Goal: Task Accomplishment & Management: Manage account settings

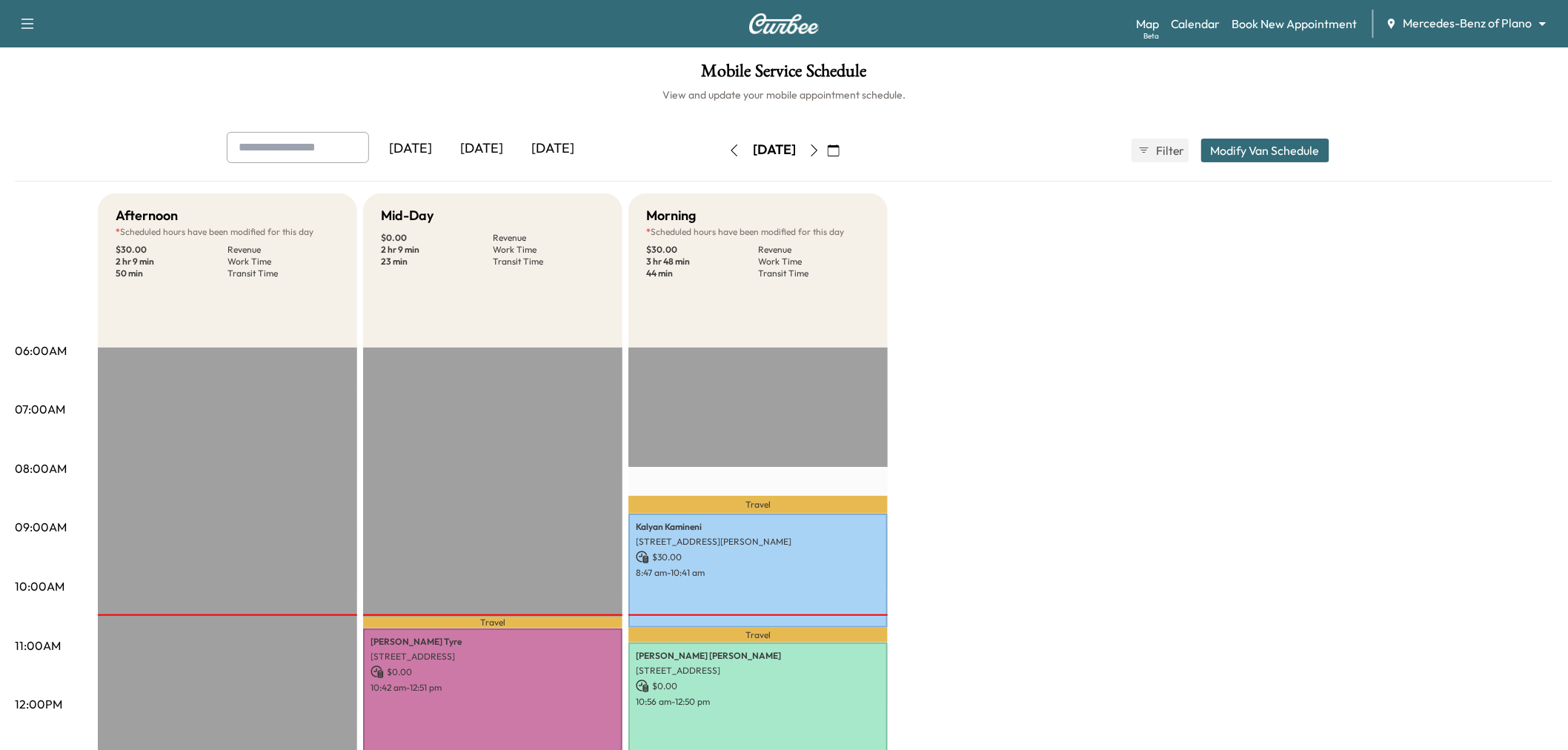
click at [1267, 649] on div "Afternoon * Scheduled hours have been modified for this day $ 30.00 Revenue 2 h…" at bounding box center [826, 748] width 1456 height 1111
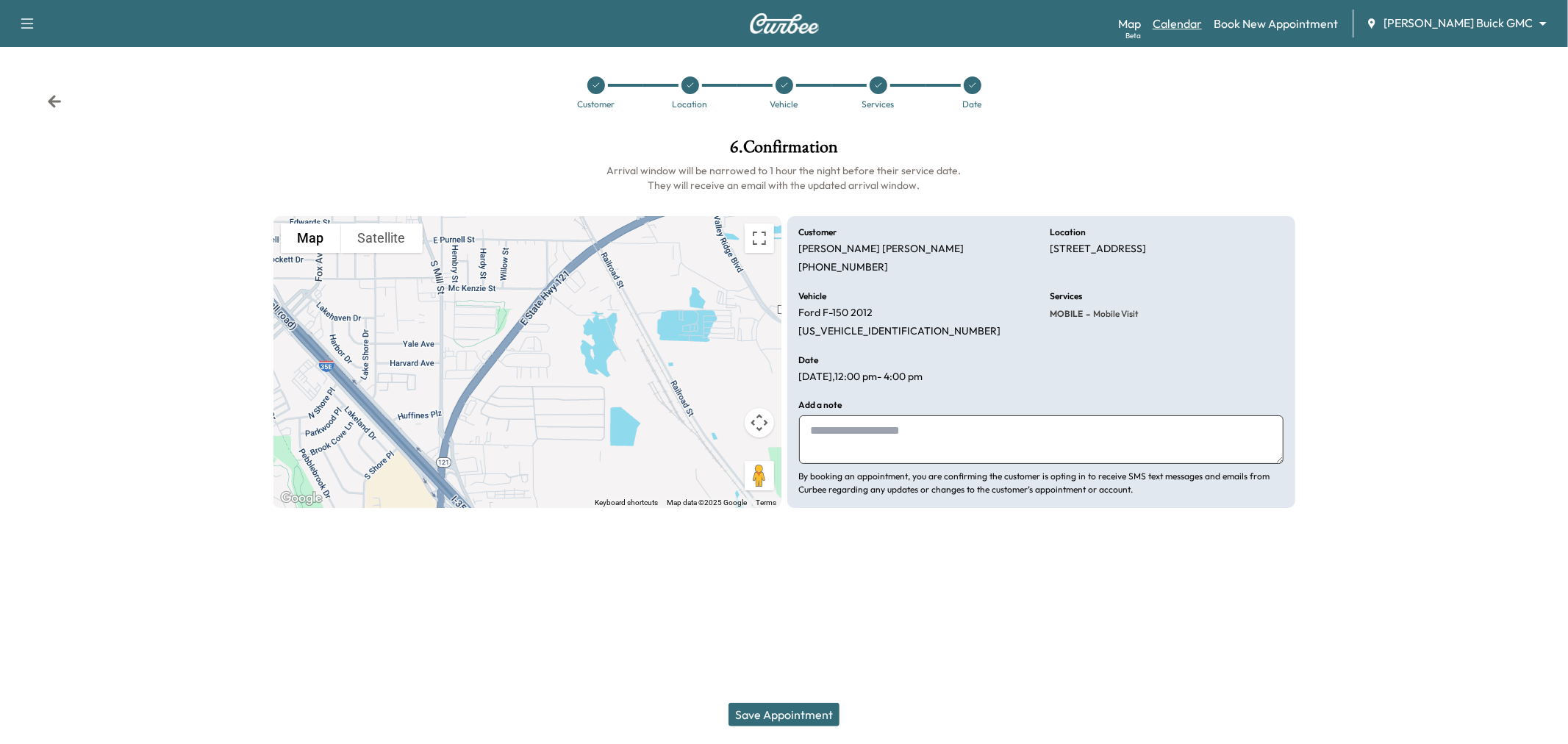
click at [1202, 22] on link "Calendar" at bounding box center [1178, 24] width 49 height 18
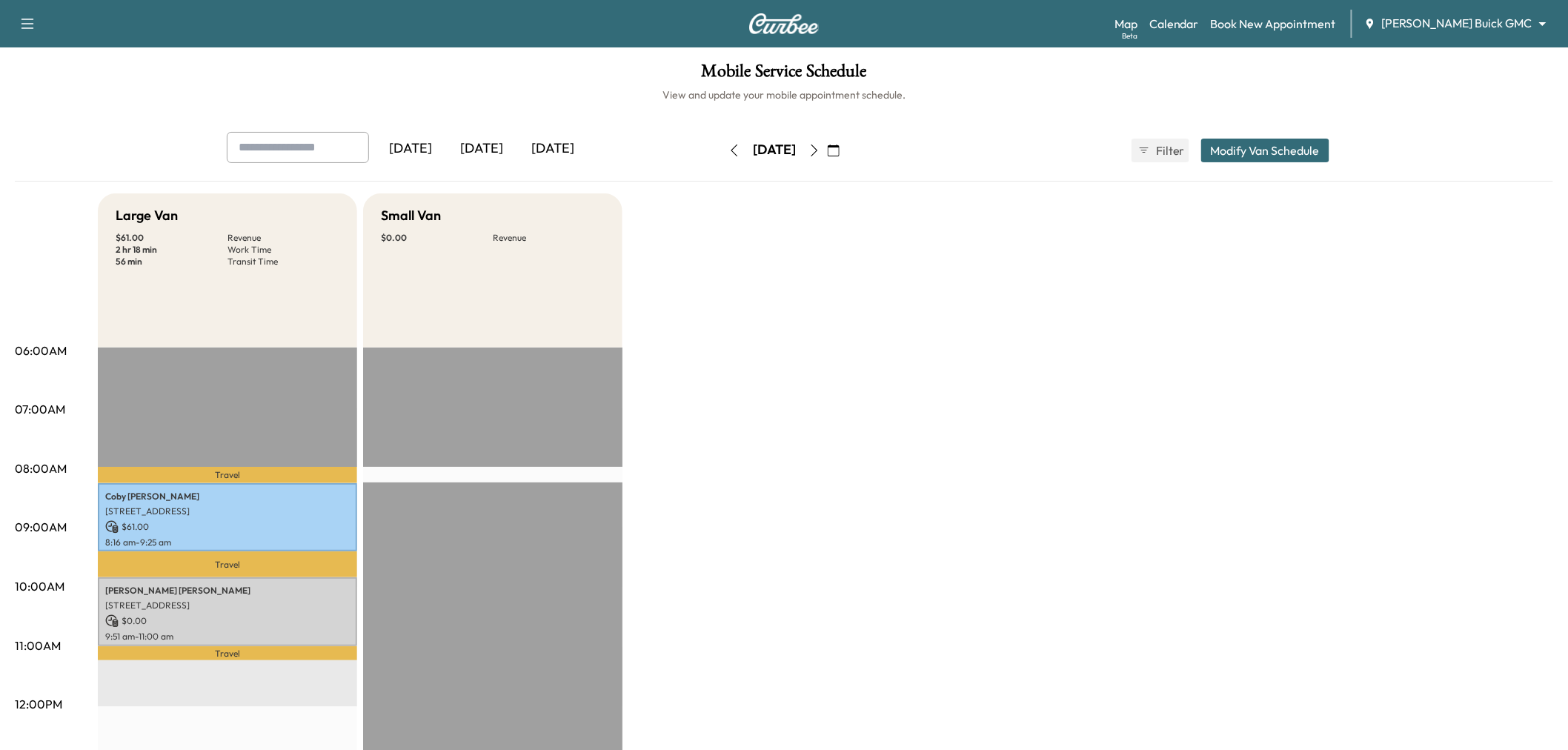
click at [776, 467] on div "Large Van $ 61.00 Revenue 2 hr 18 min Work Time 56 min Transit Time Travel Coby…" at bounding box center [826, 748] width 1456 height 1111
